Goal: Task Accomplishment & Management: Manage account settings

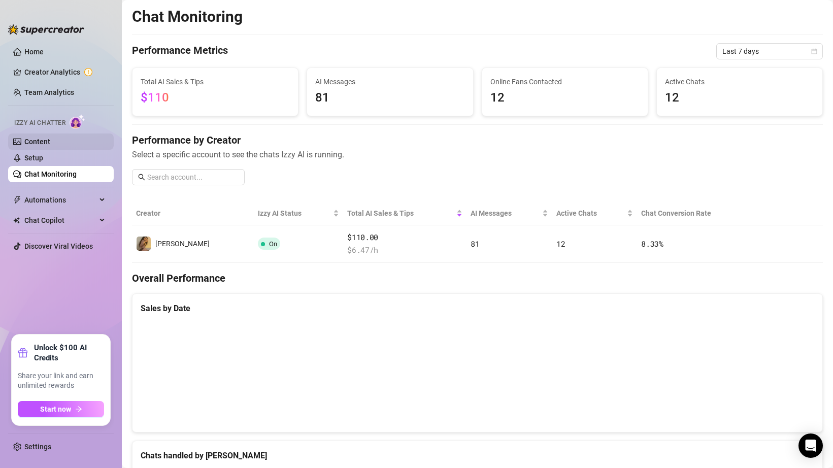
scroll to position [402, 0]
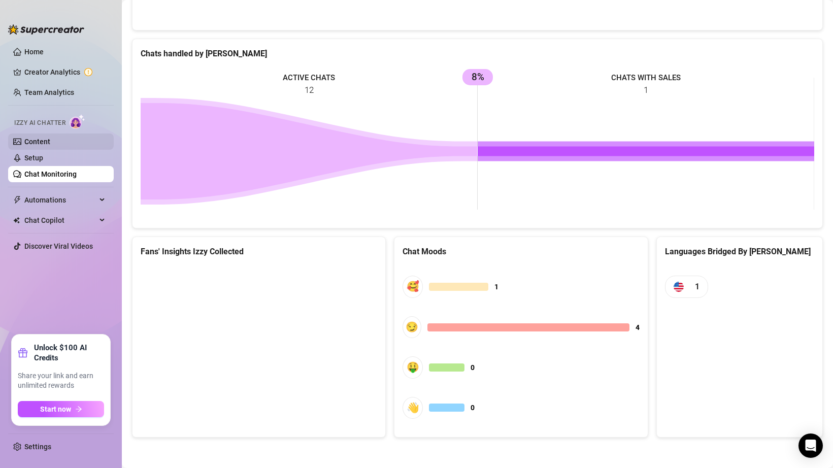
click at [50, 138] on link "Content" at bounding box center [37, 142] width 26 height 8
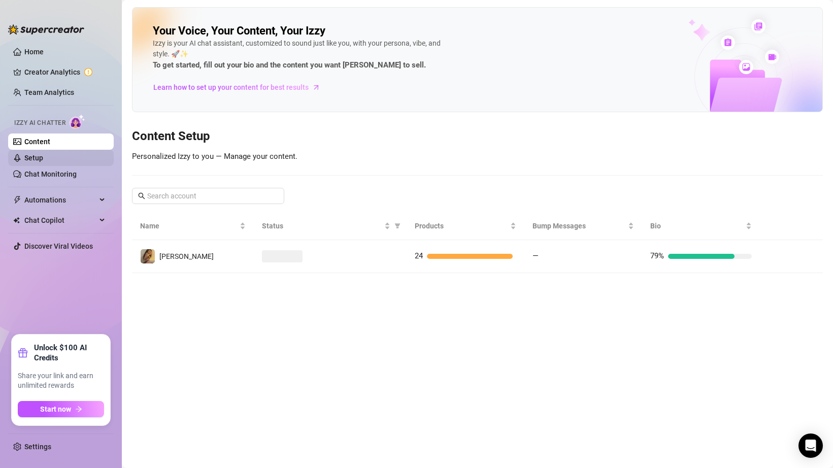
click at [43, 158] on link "Setup" at bounding box center [33, 158] width 19 height 8
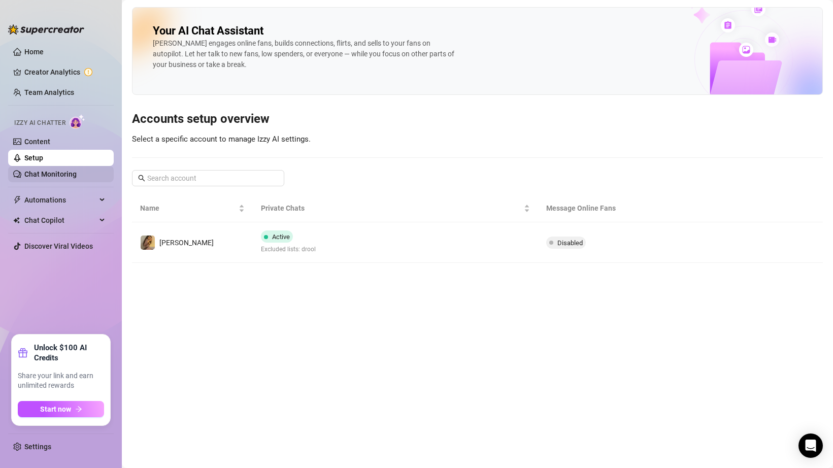
click at [66, 178] on link "Chat Monitoring" at bounding box center [50, 174] width 52 height 8
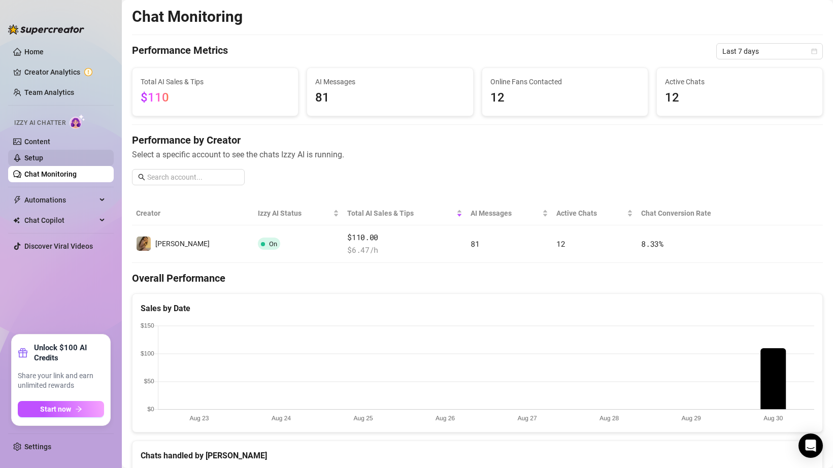
click at [43, 159] on link "Setup" at bounding box center [33, 158] width 19 height 8
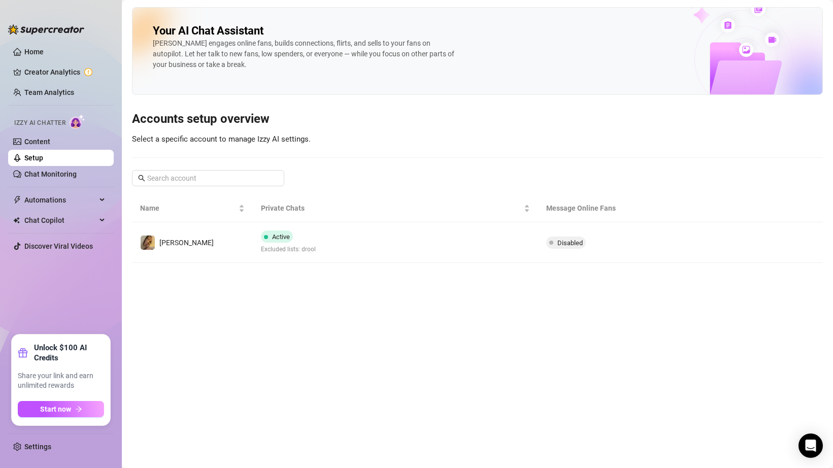
click at [43, 154] on link "Setup" at bounding box center [33, 158] width 19 height 8
click at [50, 145] on link "Content" at bounding box center [37, 142] width 26 height 8
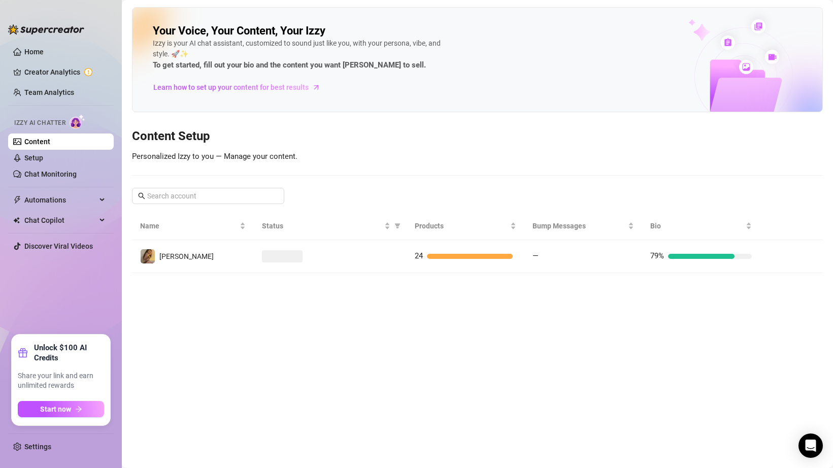
click at [59, 127] on span "Izzy AI Chatter" at bounding box center [39, 123] width 51 height 10
click at [53, 119] on span "Izzy AI Chatter" at bounding box center [39, 123] width 51 height 10
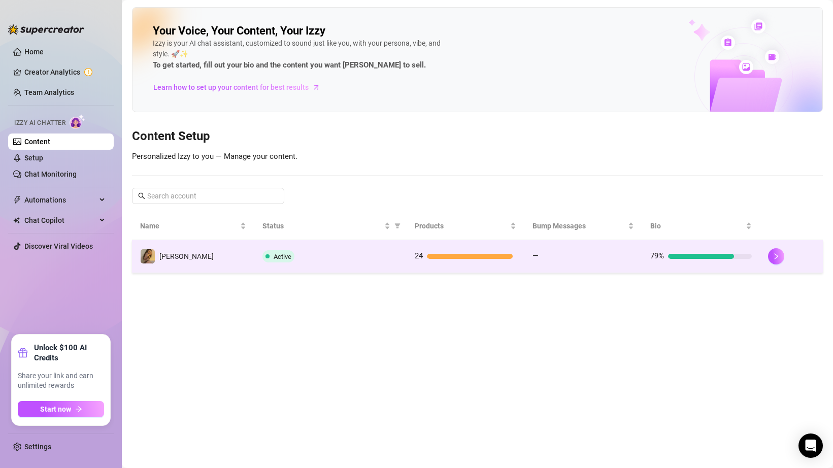
click at [226, 267] on td "[PERSON_NAME]" at bounding box center [193, 256] width 122 height 33
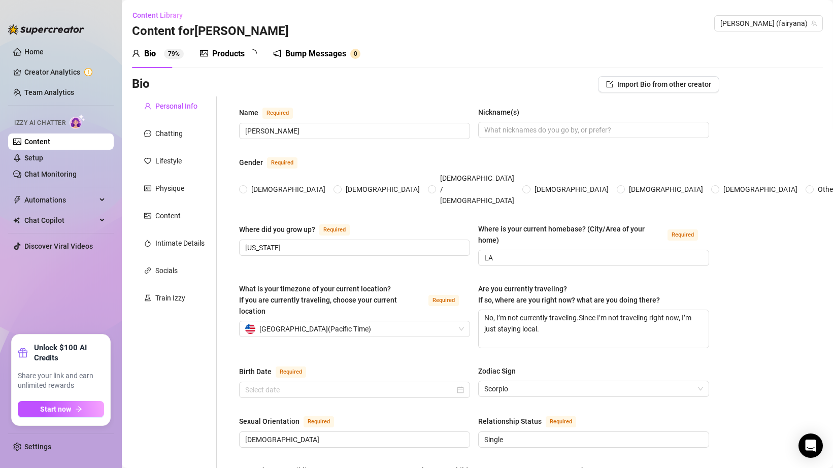
radio input "true"
type input "[DATE]"
click at [50, 146] on link "Content" at bounding box center [37, 142] width 26 height 8
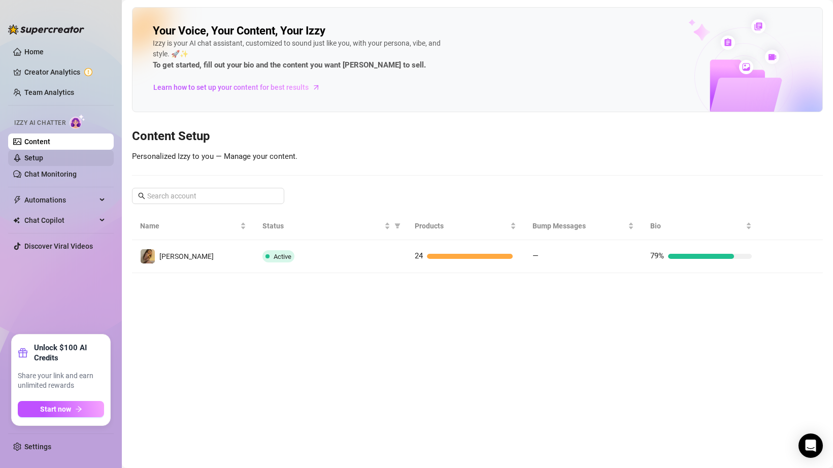
click at [43, 154] on link "Setup" at bounding box center [33, 158] width 19 height 8
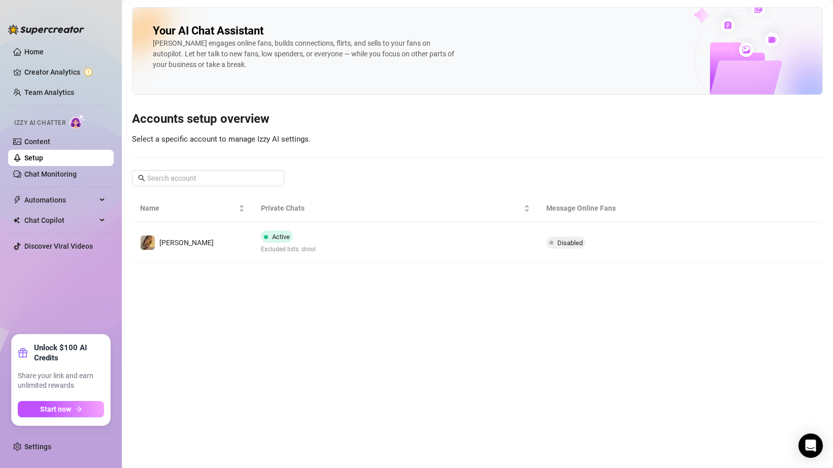
click at [43, 154] on link "Setup" at bounding box center [33, 158] width 19 height 8
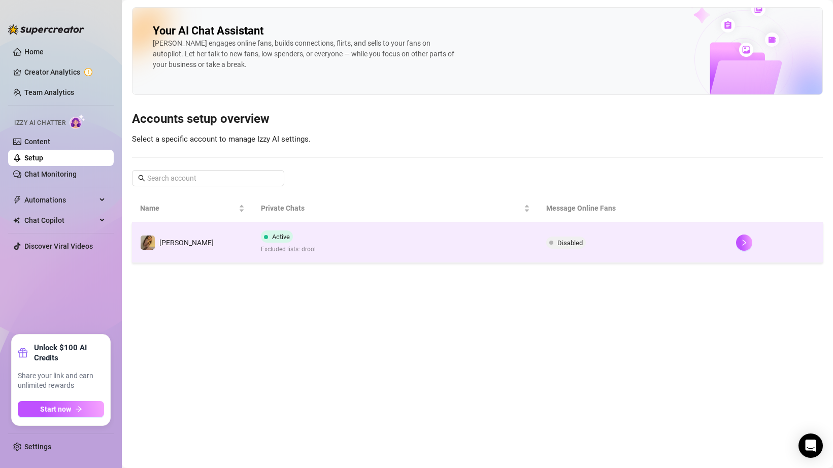
click at [226, 242] on td "[PERSON_NAME]" at bounding box center [192, 242] width 121 height 41
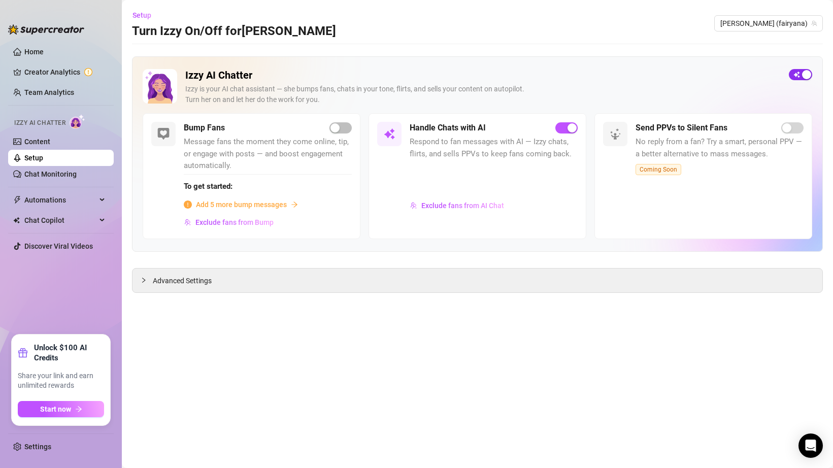
click at [806, 73] on div "button" at bounding box center [806, 74] width 9 height 9
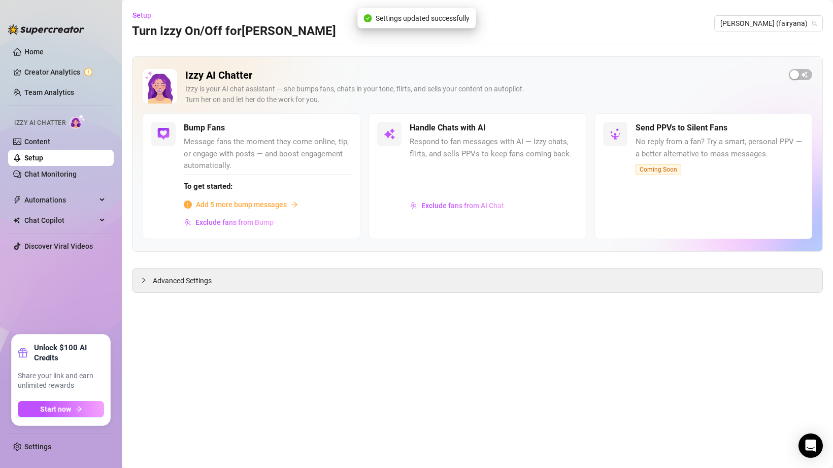
click at [665, 52] on main "Setup Turn Izzy On/Off for [PERSON_NAME] [PERSON_NAME] (fairyana) Izzy AI Chatt…" at bounding box center [478, 234] width 712 height 468
